Goal: Task Accomplishment & Management: Complete application form

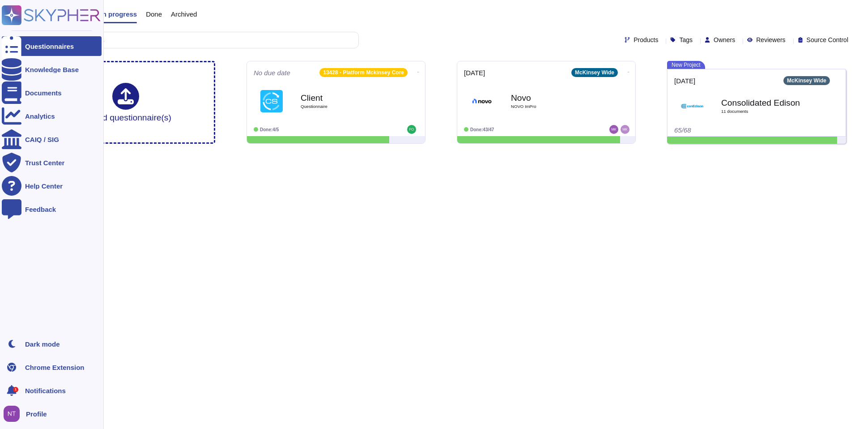
click at [8, 16] on rect at bounding box center [12, 15] width 20 height 20
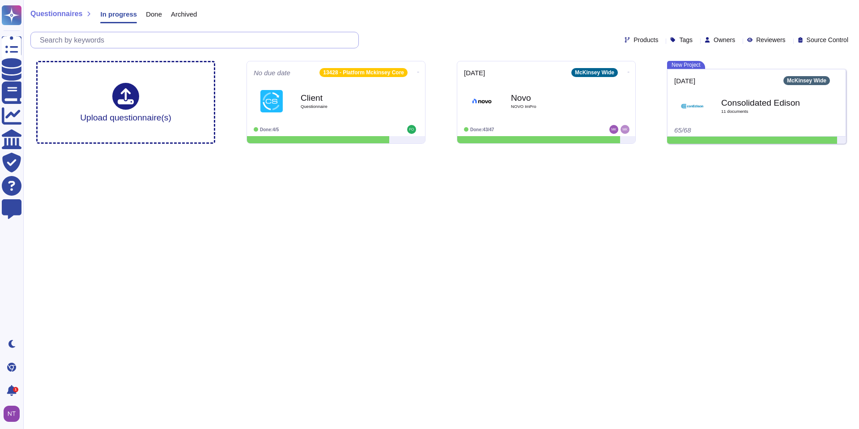
click at [119, 45] on input "text" at bounding box center [196, 40] width 323 height 16
click at [87, 38] on input "text" at bounding box center [196, 40] width 323 height 16
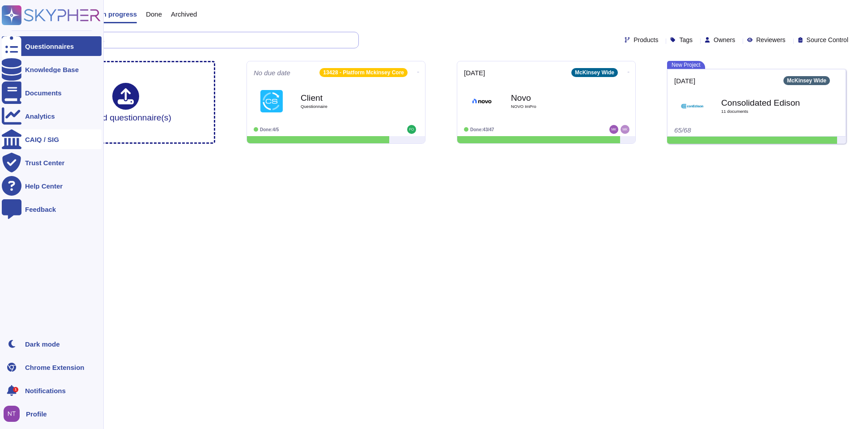
paste input "3. How is access to sensitive systems monitored and logged"
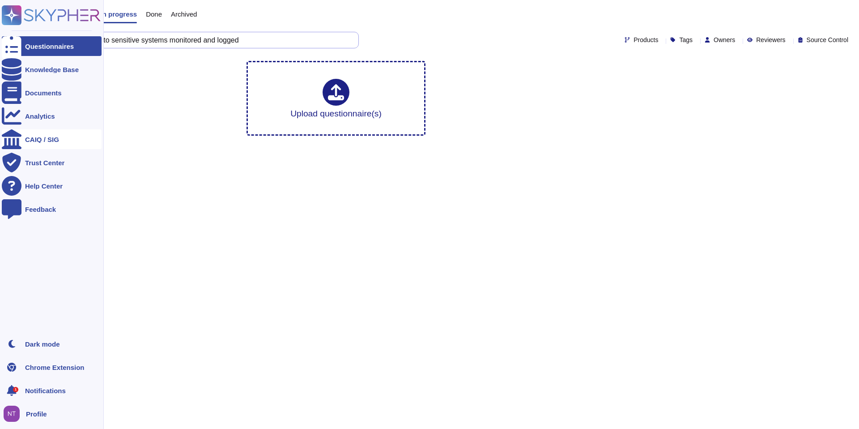
type input "3. How is access to sensitive systems monitored and logged"
click at [44, 69] on div "Knowledge Base" at bounding box center [52, 69] width 54 height 7
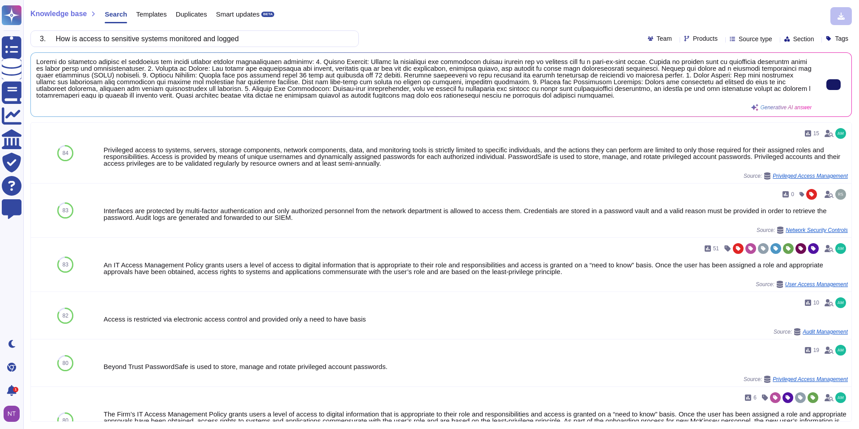
click at [834, 85] on icon at bounding box center [834, 85] width 0 height 0
click at [254, 36] on input "3. How is access to sensitive systems monitored and logged" at bounding box center [192, 39] width 314 height 16
drag, startPoint x: 254, startPoint y: 36, endPoint x: 64, endPoint y: 46, distance: 190.0
click at [64, 46] on input "3. How is access to sensitive systems monitored and logged" at bounding box center [192, 39] width 314 height 16
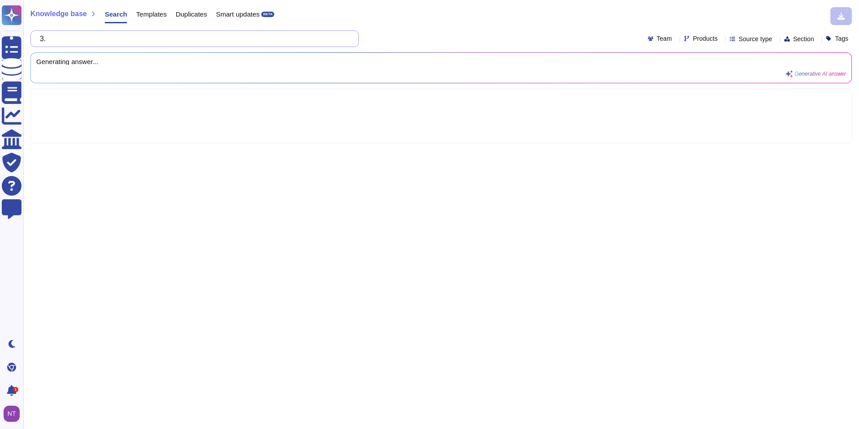
type input "3."
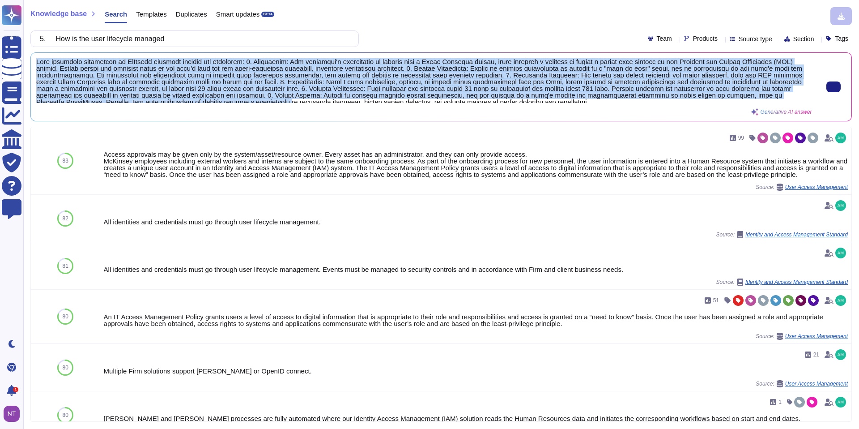
scroll to position [3, 0]
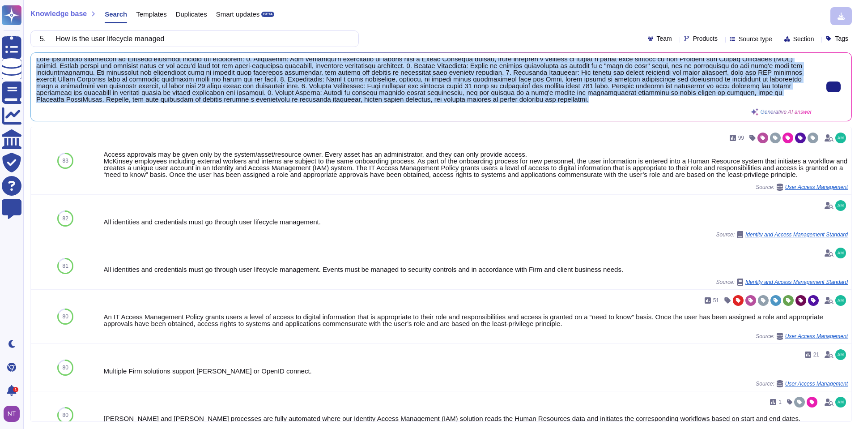
drag, startPoint x: 37, startPoint y: 61, endPoint x: 470, endPoint y: 111, distance: 436.6
click at [470, 111] on div "Generative AI answer" at bounding box center [424, 86] width 776 height 57
copy span "User lifecycle management at McKinsey involves several key processes: 1. Onboar…"
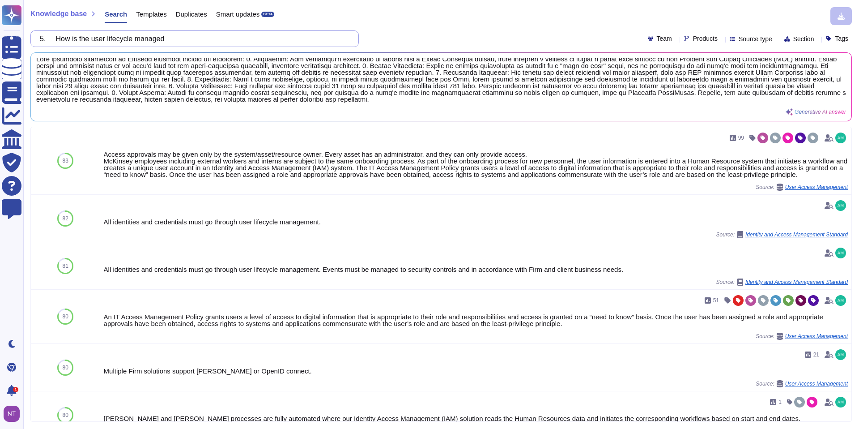
drag, startPoint x: 198, startPoint y: 38, endPoint x: 54, endPoint y: 36, distance: 144.1
click at [54, 36] on input "5. How is the user lifecycle managed" at bounding box center [192, 39] width 314 height 16
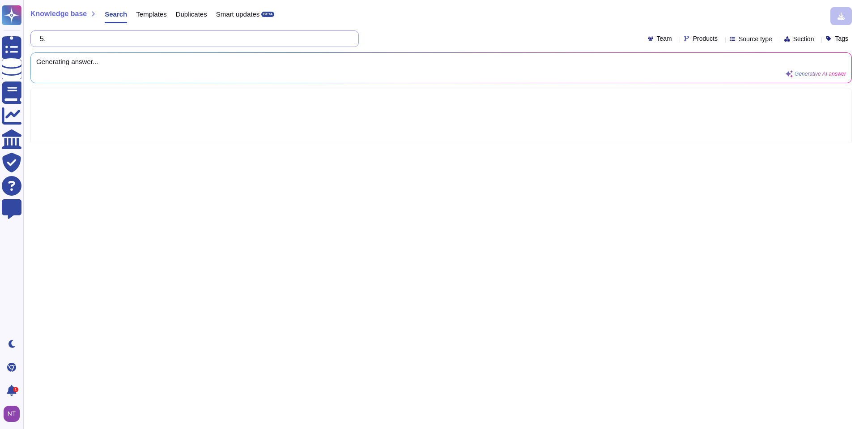
type input "5"
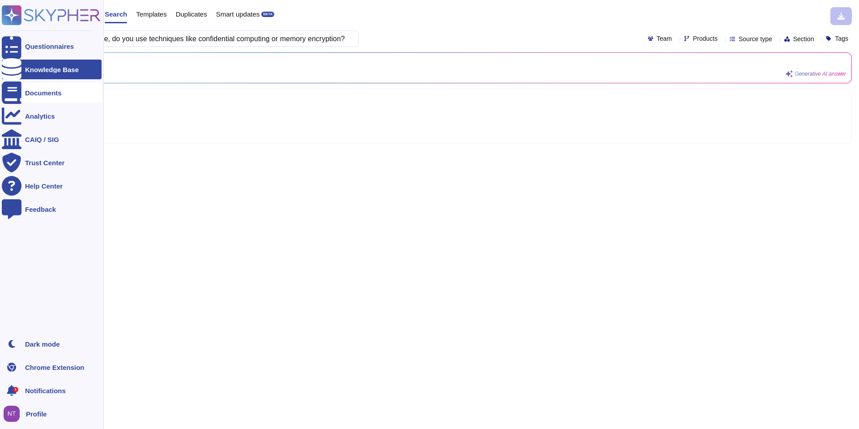
scroll to position [0, 0]
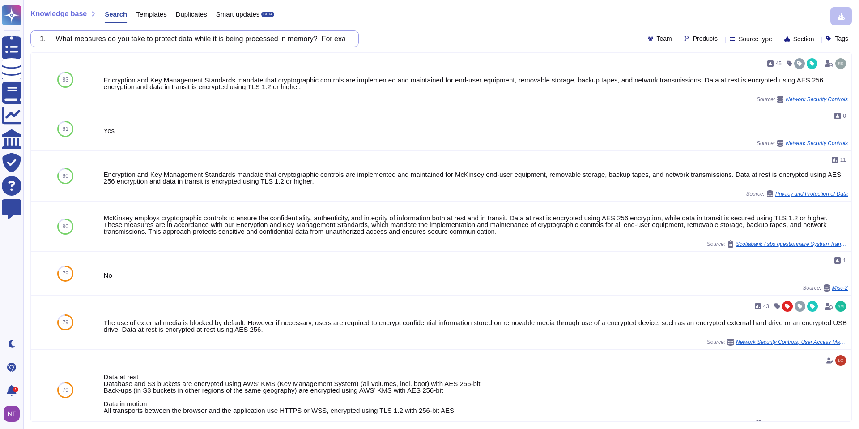
click at [218, 42] on input "1. What measures do you take to protect data while it is being processed in mem…" at bounding box center [192, 39] width 314 height 16
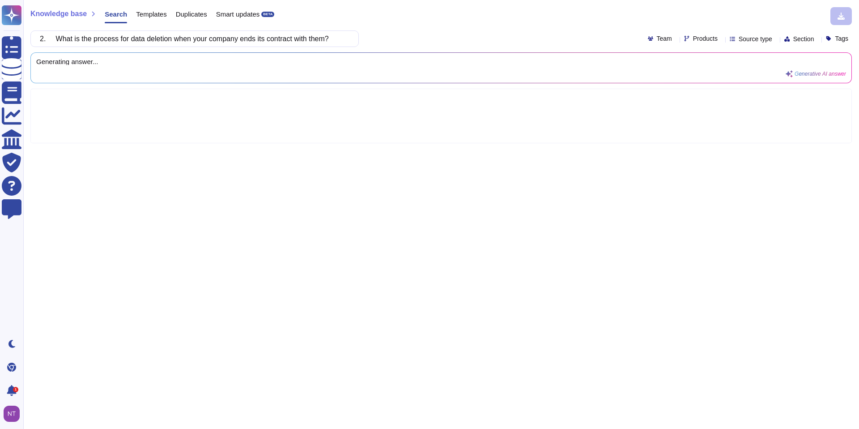
click at [64, 39] on input "2. What is the process for data deletion when your company ends its contract wi…" at bounding box center [192, 39] width 314 height 16
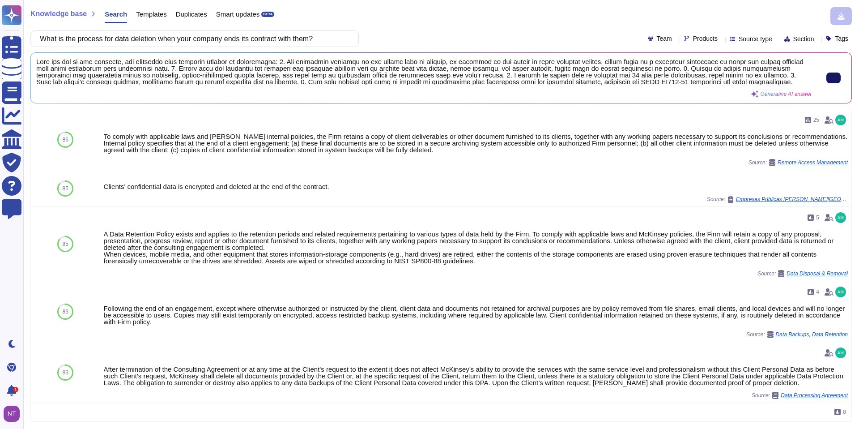
type input "What is the process for data deletion when your company ends its contract with …"
click at [834, 78] on icon at bounding box center [834, 78] width 0 height 0
click at [149, 74] on span at bounding box center [424, 71] width 776 height 27
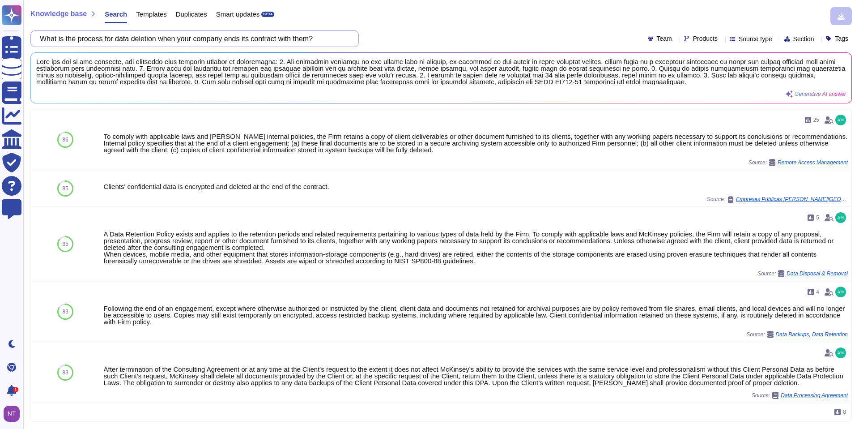
click at [148, 41] on input "What is the process for data deletion when your company ends its contract with …" at bounding box center [192, 39] width 314 height 16
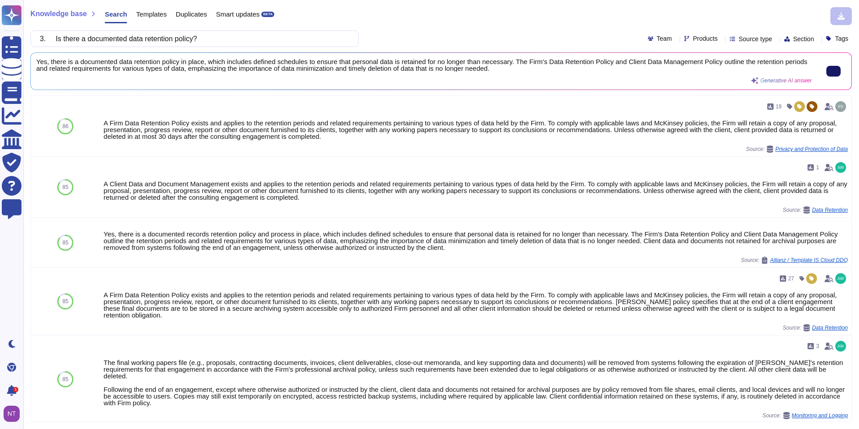
click at [834, 71] on icon at bounding box center [834, 71] width 0 height 0
click at [140, 62] on span "Yes, there is a documented data retention policy in place, which includes defin…" at bounding box center [424, 64] width 776 height 13
click at [163, 40] on input "3. Is there a documented data retention policy?" at bounding box center [192, 39] width 314 height 16
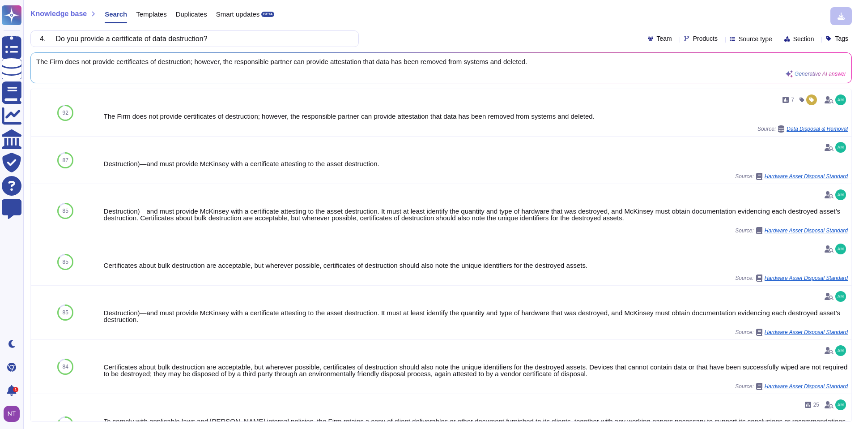
click at [731, 82] on div "The Firm does not provide certificates of destruction; however, the responsible…" at bounding box center [441, 68] width 821 height 30
click at [191, 40] on input "4. Do you provide a certificate of data destruction?" at bounding box center [192, 39] width 314 height 16
drag, startPoint x: 226, startPoint y: 36, endPoint x: 60, endPoint y: 41, distance: 166.1
click at [60, 41] on input "4. Do you provide a certificate of data destruction?" at bounding box center [192, 39] width 314 height 16
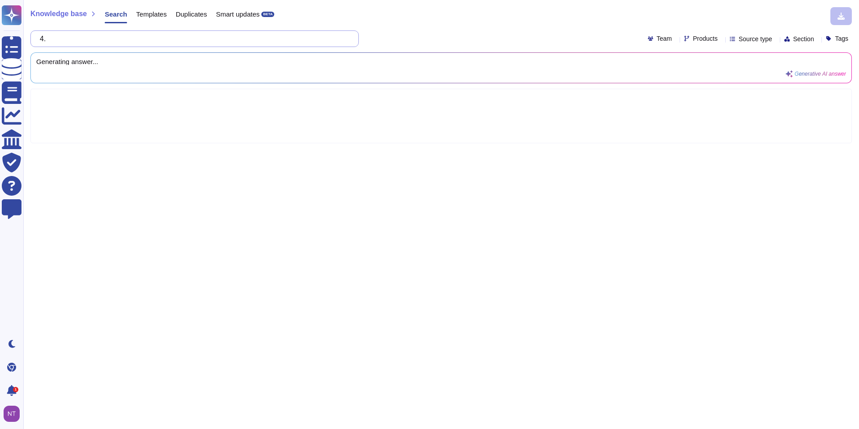
type input "4"
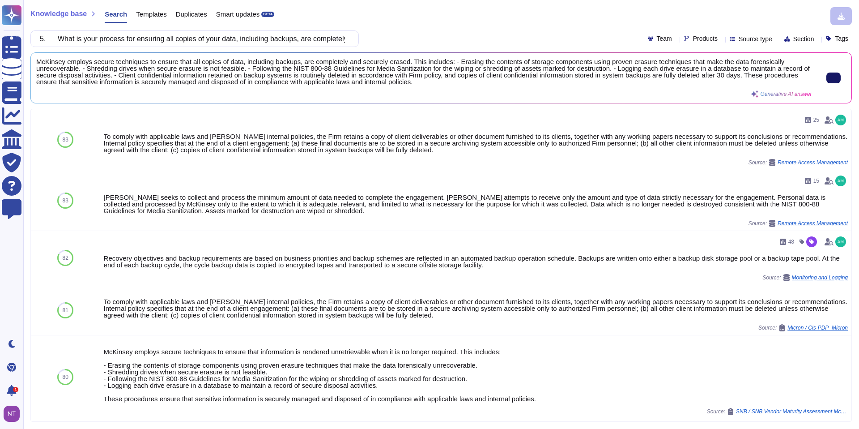
click at [275, 41] on input "5. What is your process for ensuring all copies of your data, including backups…" at bounding box center [192, 39] width 314 height 16
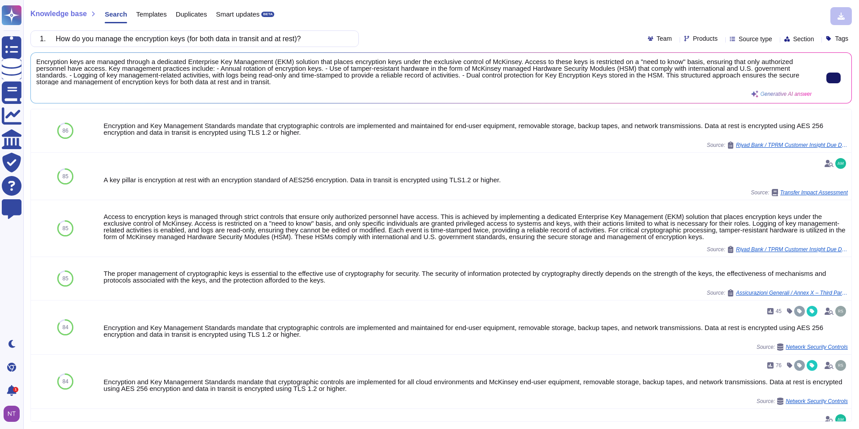
click at [834, 78] on icon at bounding box center [834, 78] width 0 height 0
click at [318, 38] on input "1. How do you manage the encryption keys (for both data in transit and at rest)?" at bounding box center [192, 39] width 314 height 16
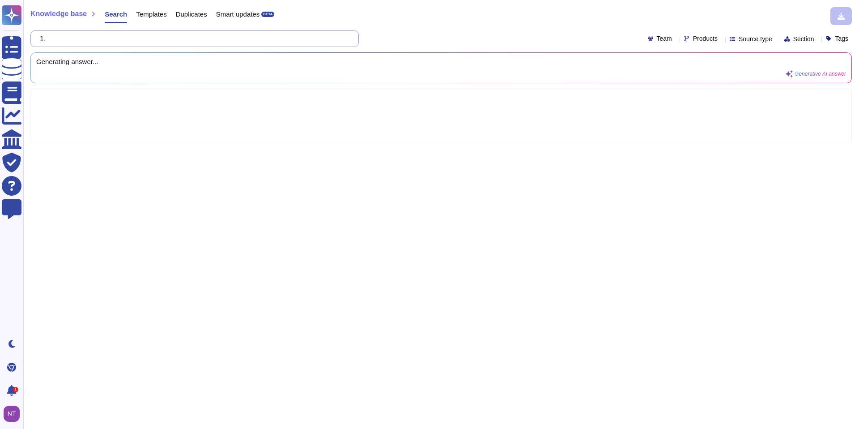
type input "1."
